Goal: Information Seeking & Learning: Learn about a topic

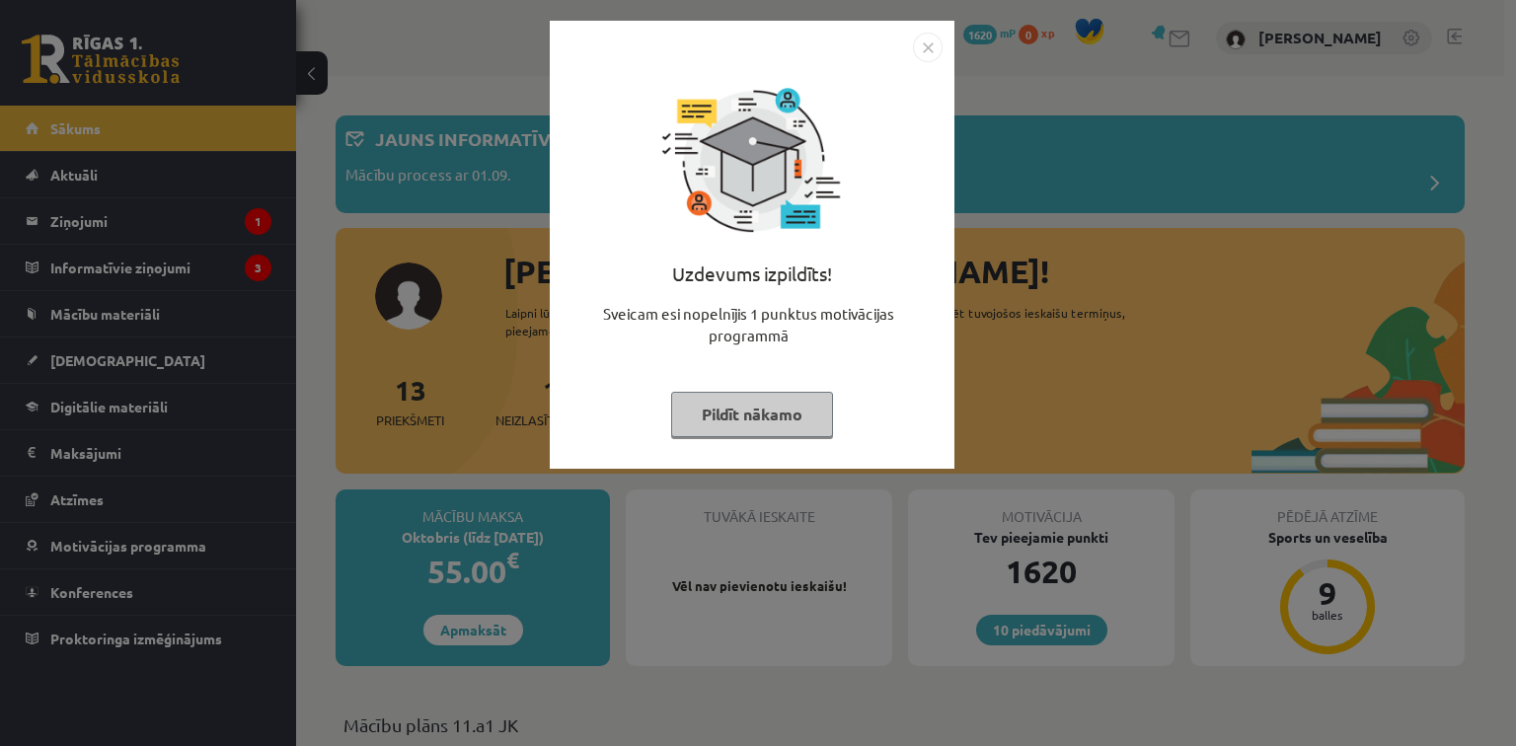
click at [778, 424] on button "Pildīt nākamo" at bounding box center [752, 414] width 162 height 45
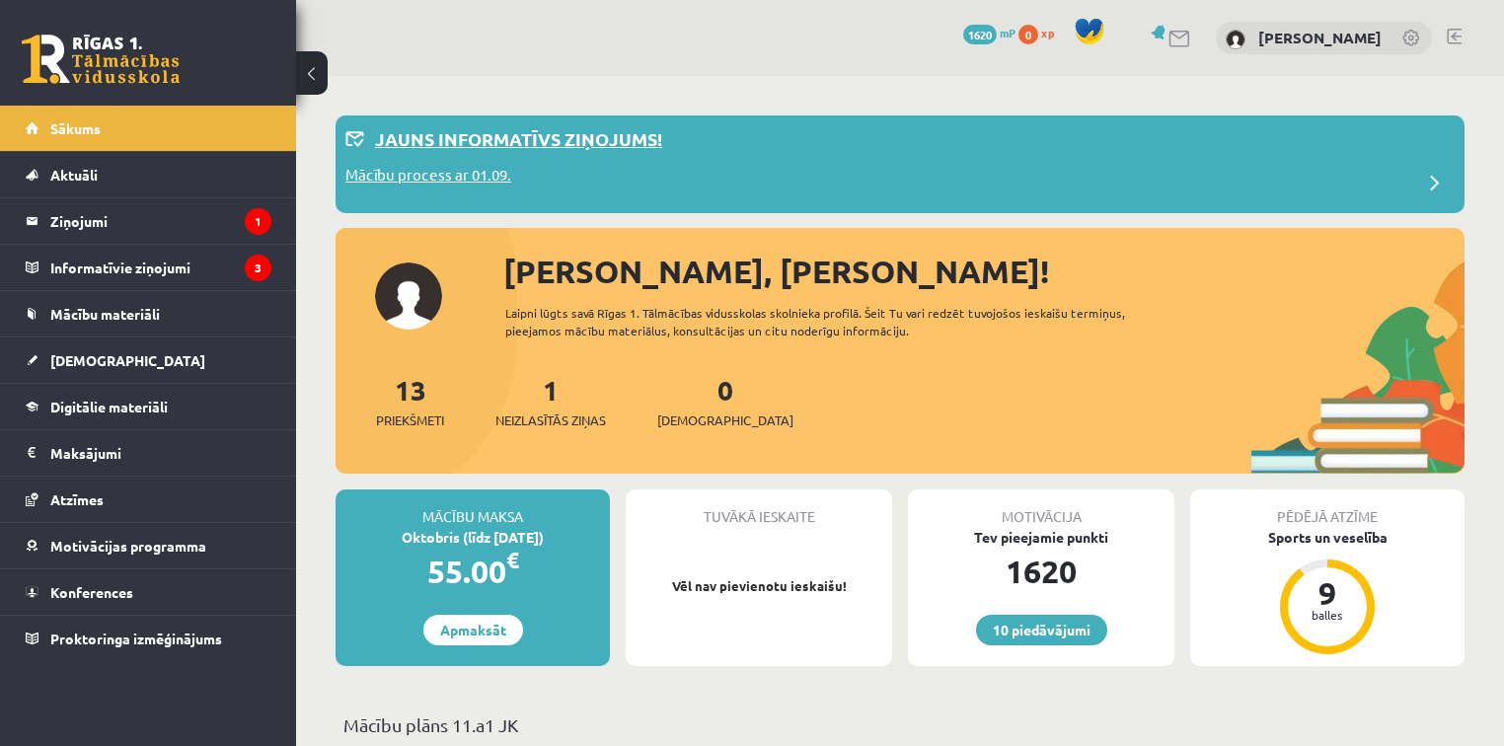
click at [383, 188] on p "Mācību process ar 01.09." at bounding box center [428, 178] width 166 height 28
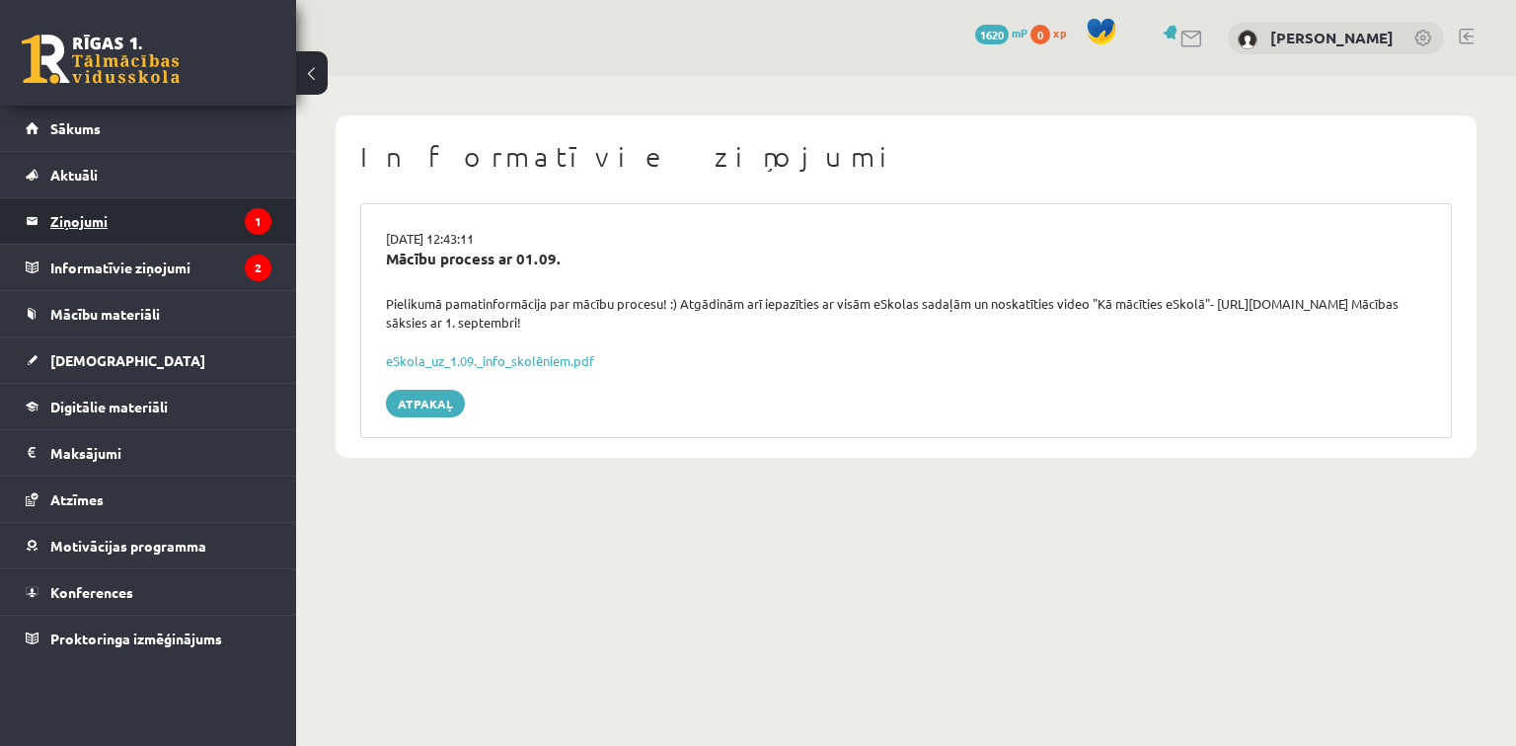
click at [237, 200] on legend "Ziņojumi 1" at bounding box center [160, 220] width 221 height 45
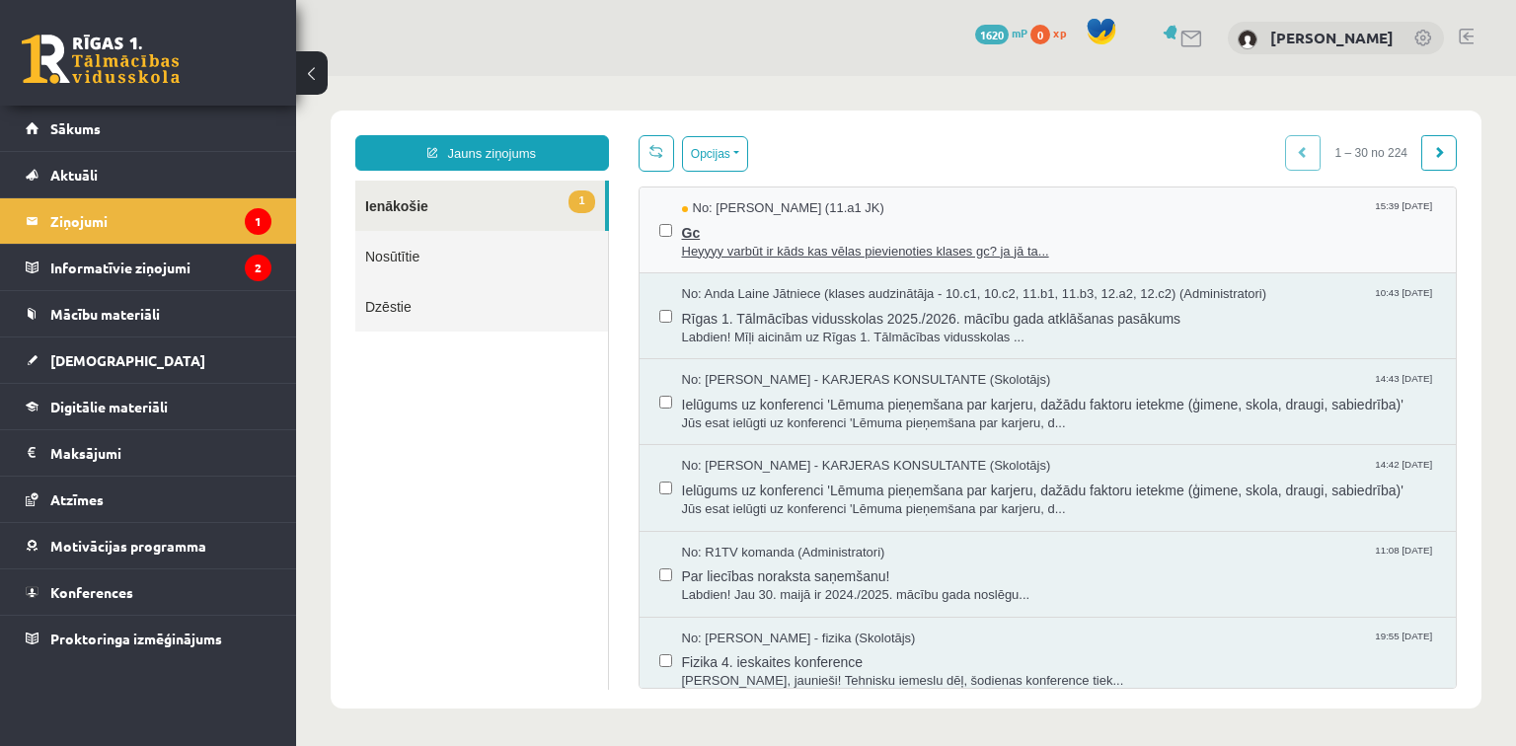
click at [706, 250] on span "Heyyyy varbūt ir kāds kas vēlas pievienoties klases gc? ja jā ta..." at bounding box center [1059, 252] width 755 height 19
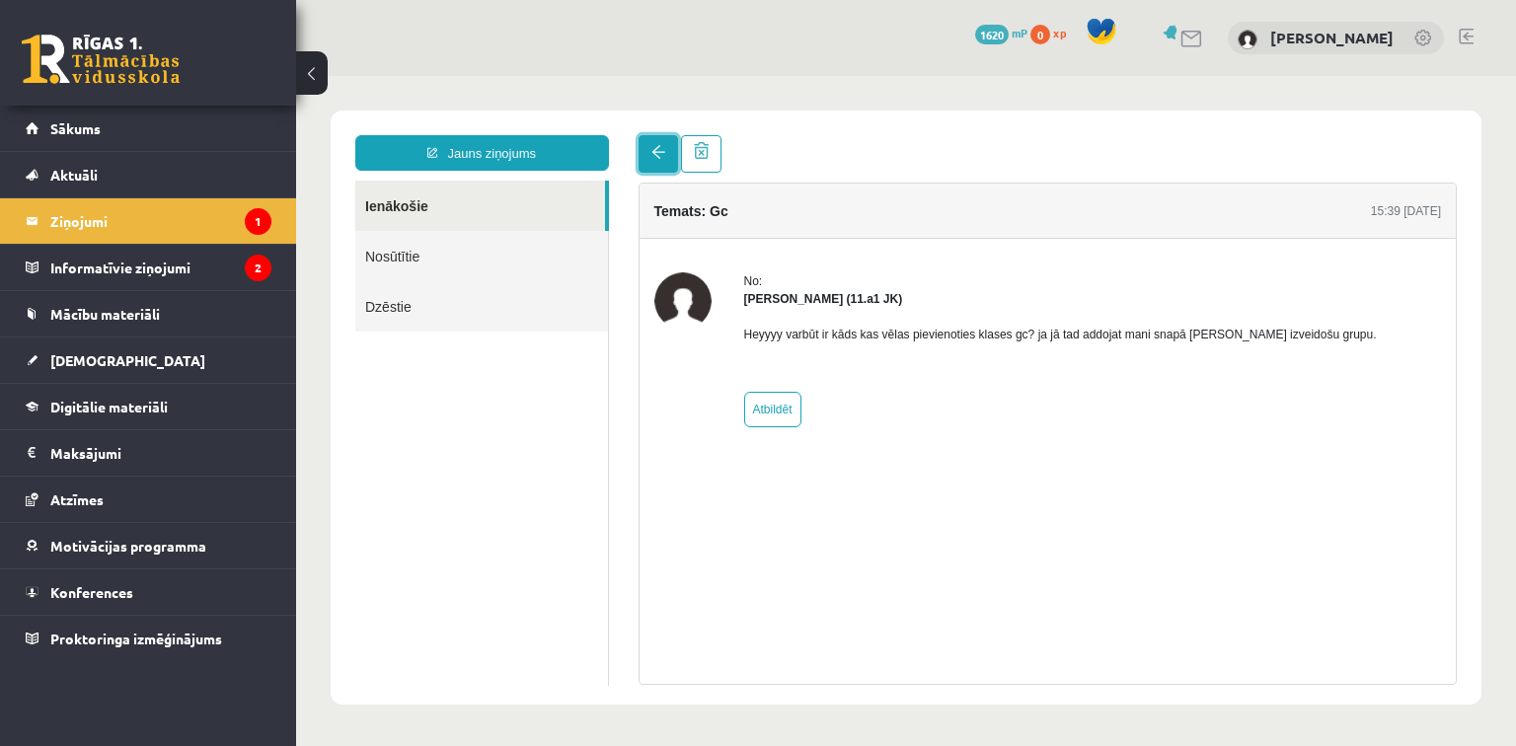
click at [655, 153] on span at bounding box center [658, 152] width 14 height 14
click at [181, 281] on legend "Informatīvie ziņojumi 2" at bounding box center [160, 267] width 221 height 45
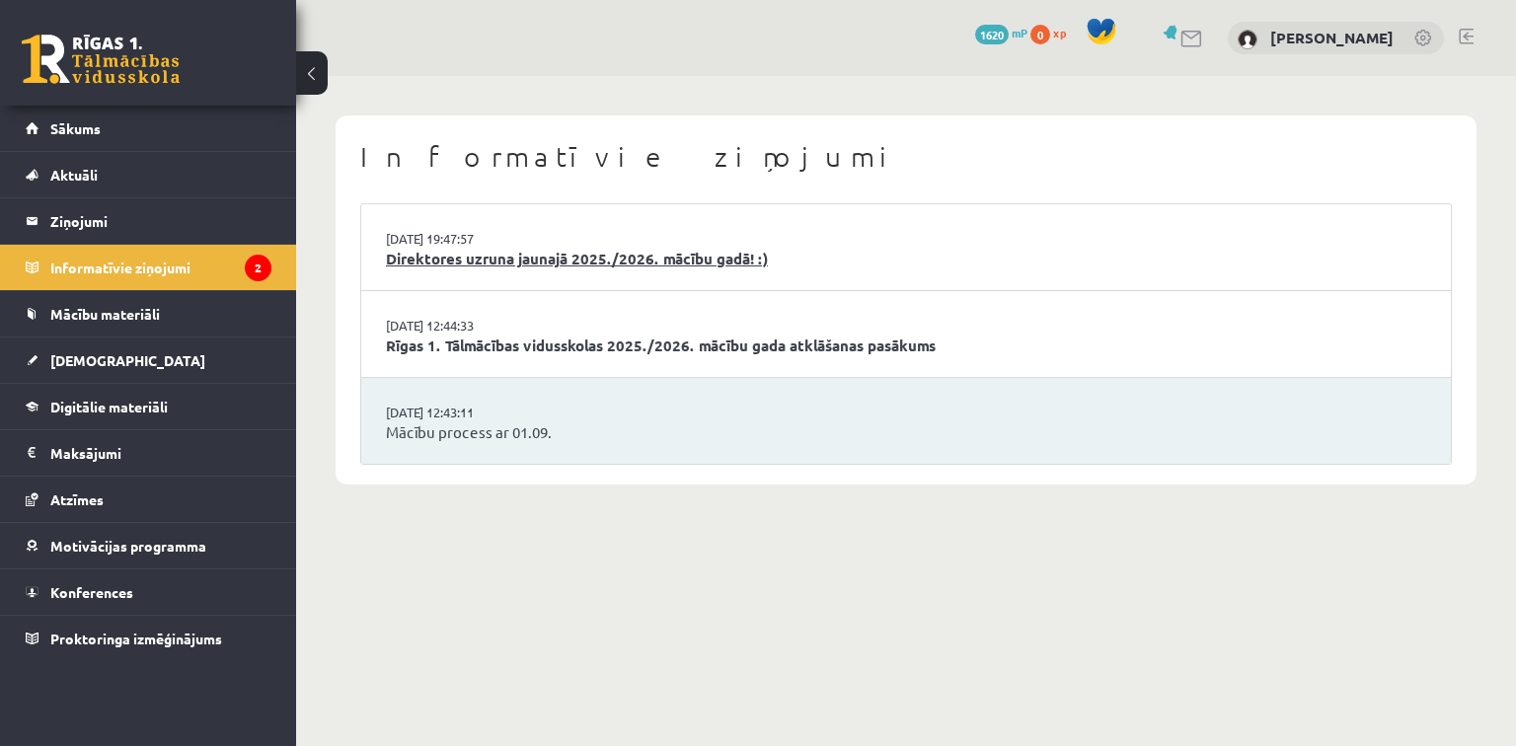
click at [590, 259] on link "Direktores uzruna jaunajā 2025./2026. mācību gadā! :)" at bounding box center [906, 259] width 1040 height 23
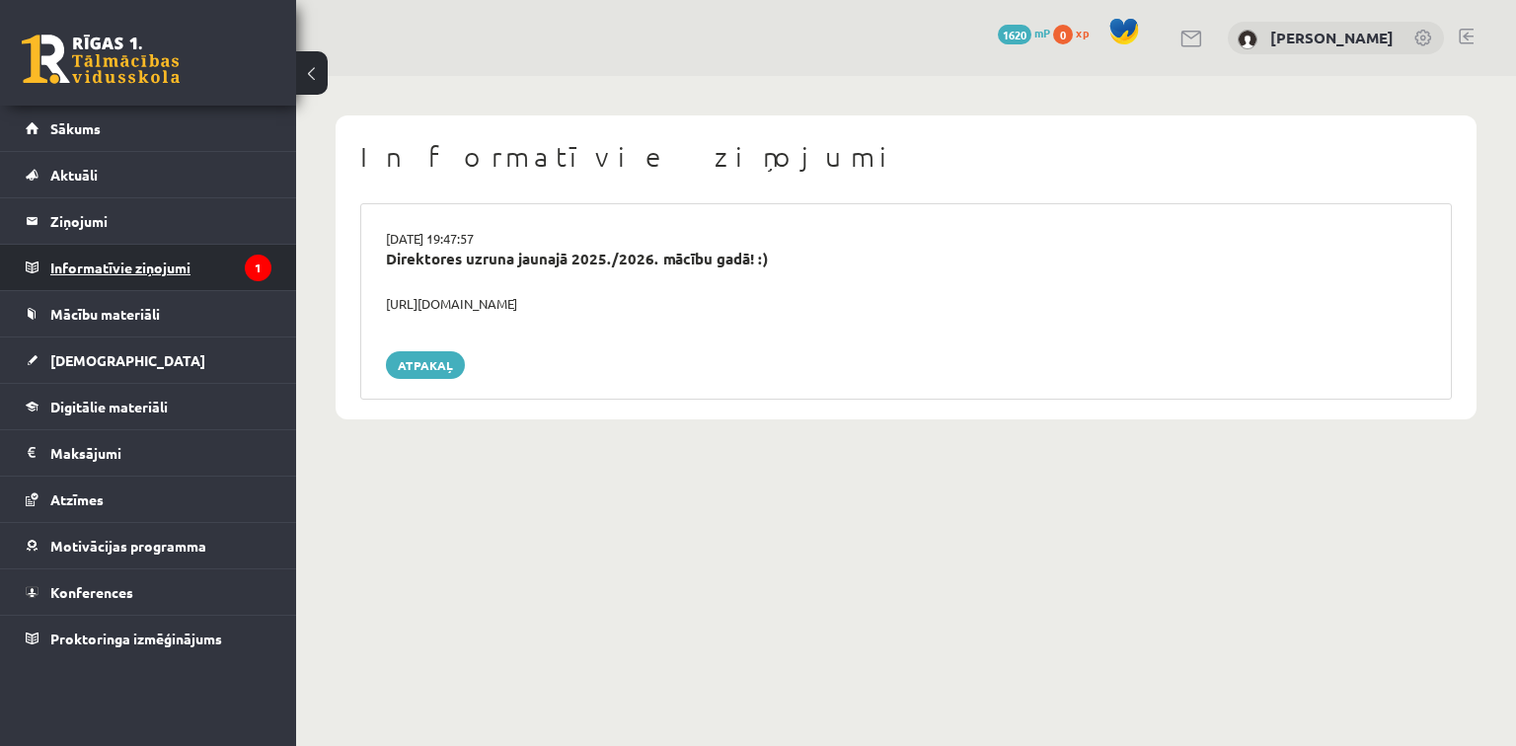
click at [207, 276] on legend "Informatīvie ziņojumi 1" at bounding box center [160, 267] width 221 height 45
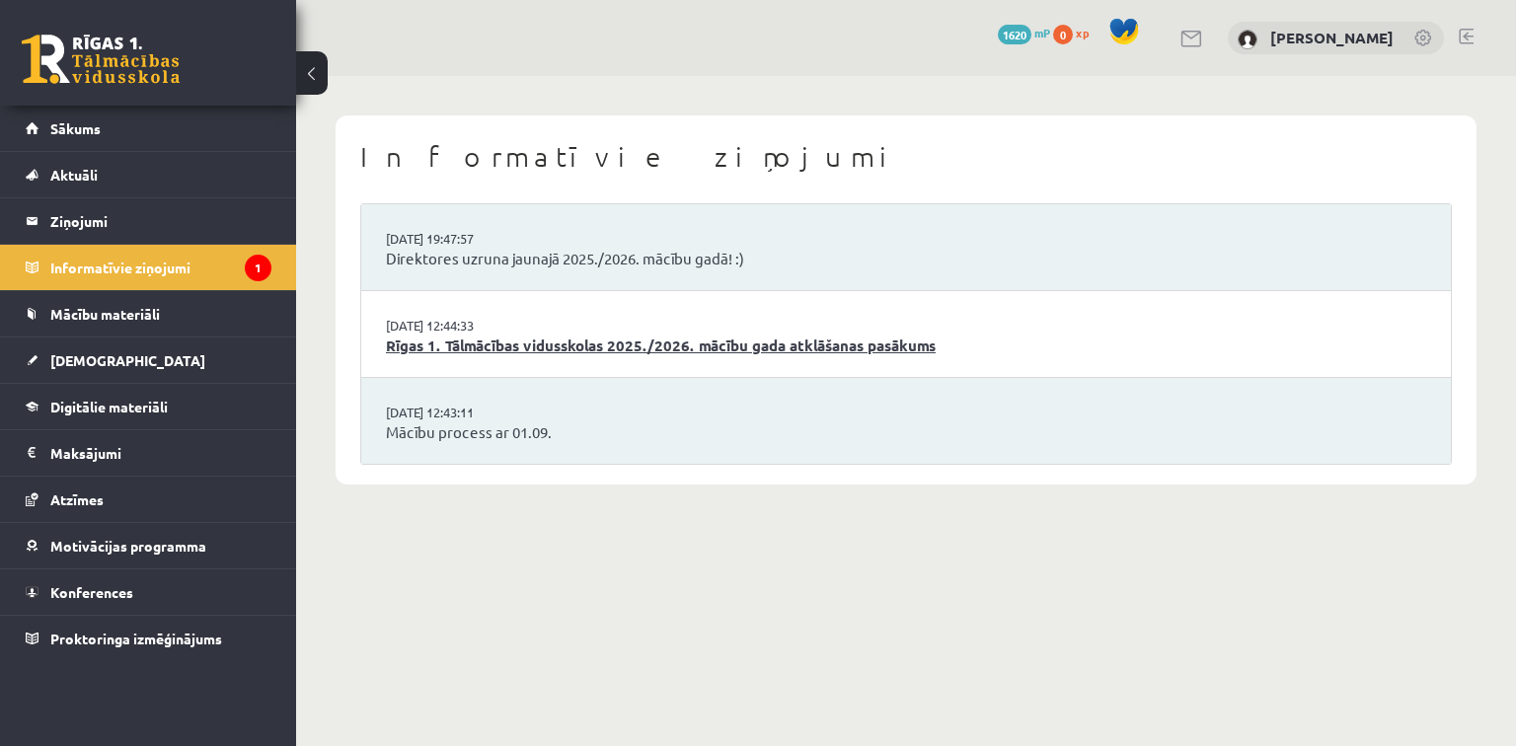
click at [734, 336] on link "Rīgas 1. Tālmācības vidusskolas 2025./2026. mācību gada atklāšanas pasākums" at bounding box center [906, 346] width 1040 height 23
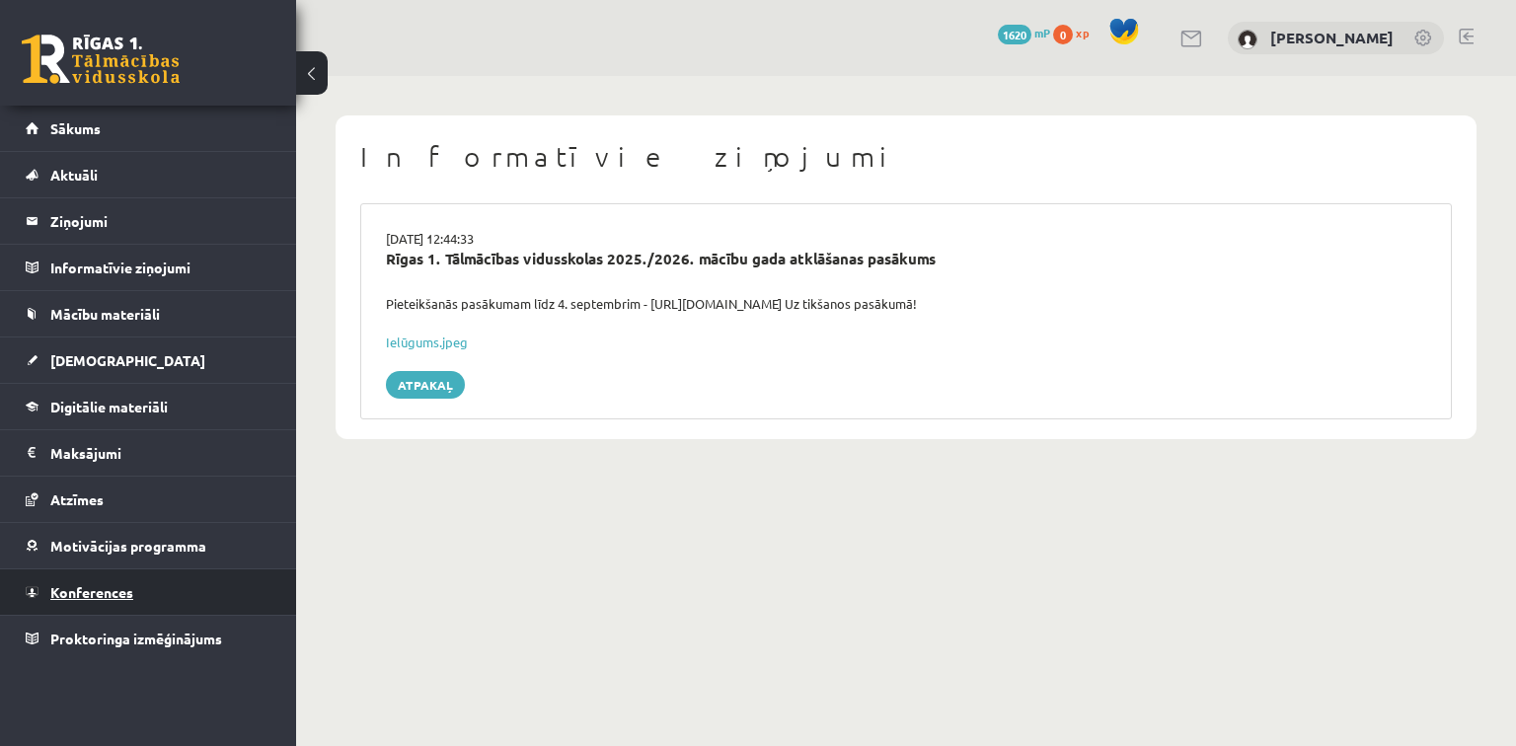
click at [155, 591] on link "Konferences" at bounding box center [149, 592] width 246 height 45
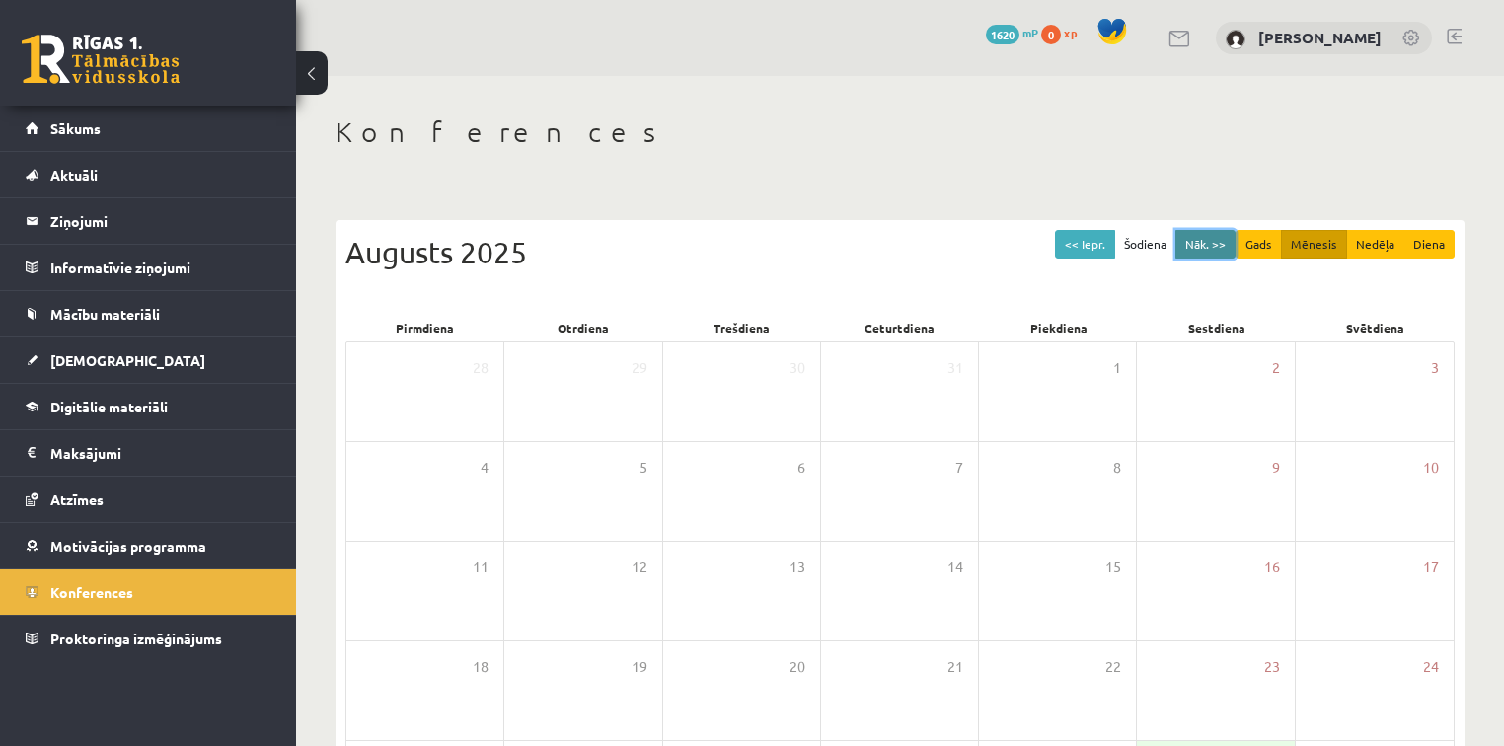
click at [1218, 242] on button "Nāk. >>" at bounding box center [1206, 244] width 60 height 29
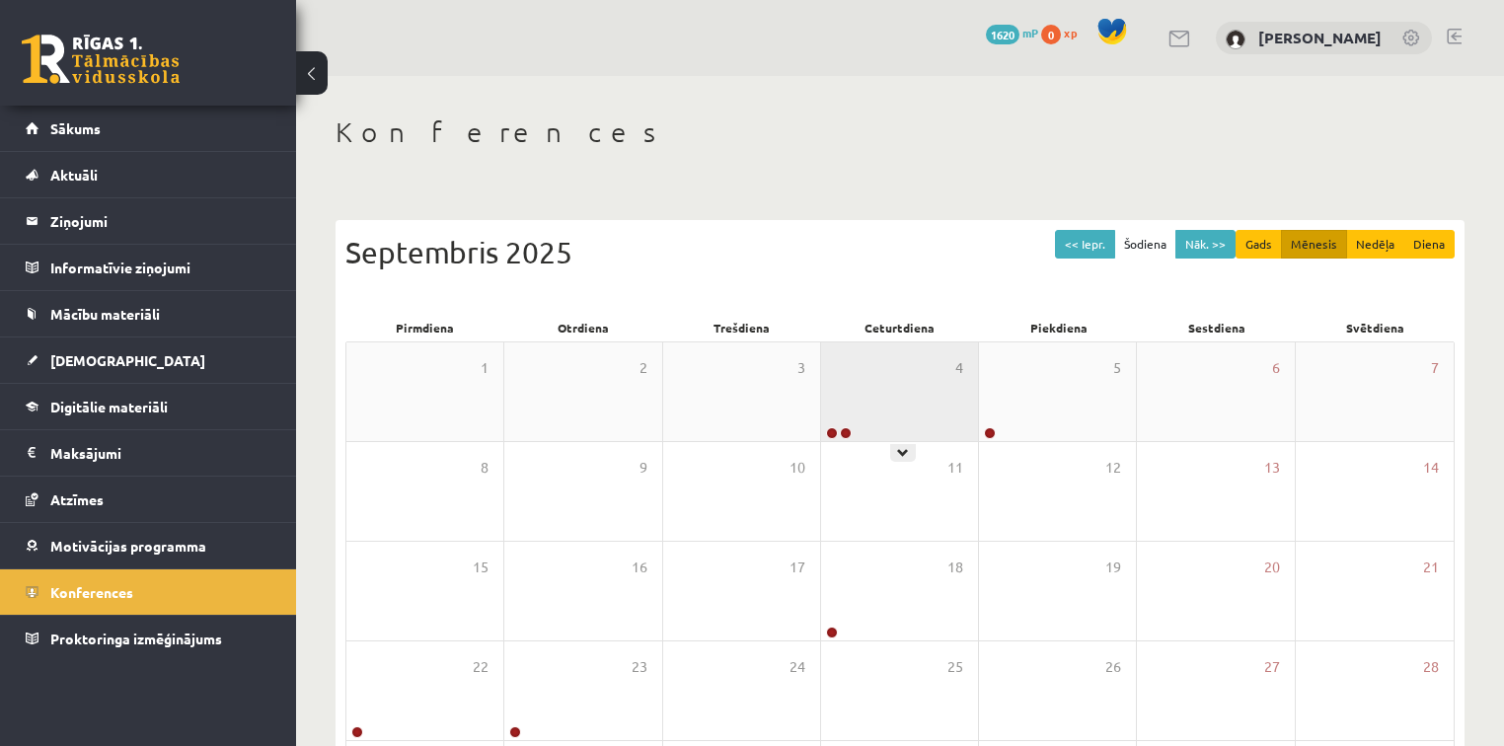
click at [911, 435] on div "4" at bounding box center [899, 392] width 157 height 99
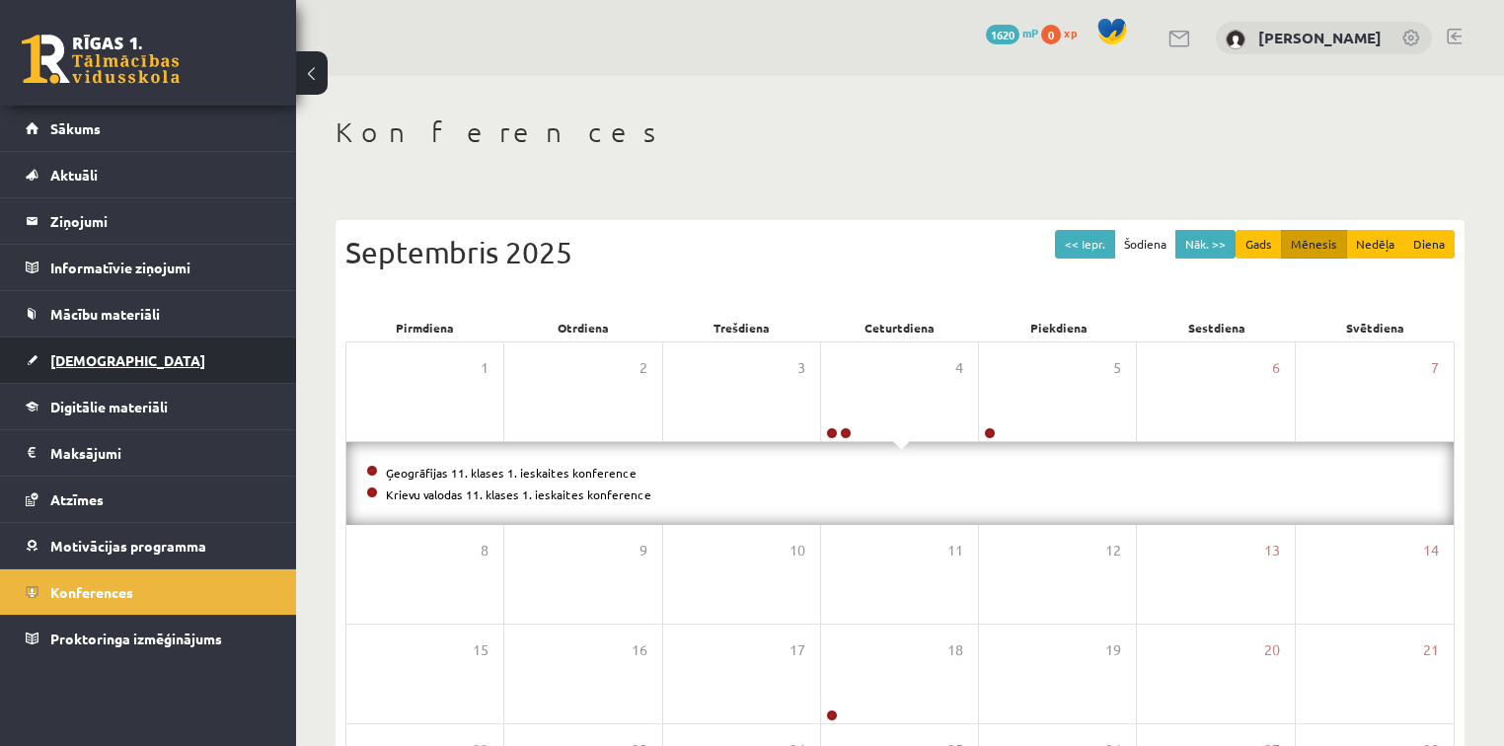
click at [140, 362] on link "[DEMOGRAPHIC_DATA]" at bounding box center [149, 360] width 246 height 45
